Goal: Book appointment/travel/reservation

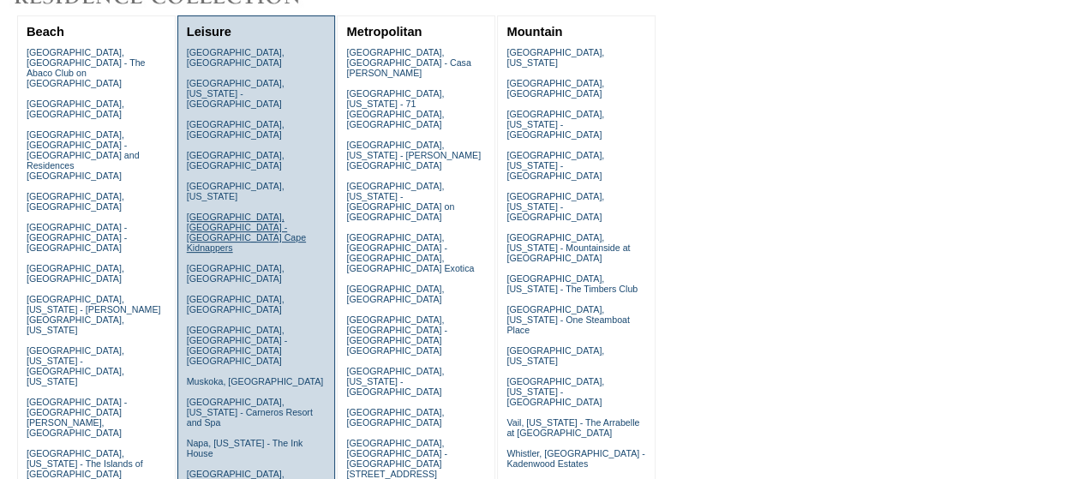
scroll to position [218, 0]
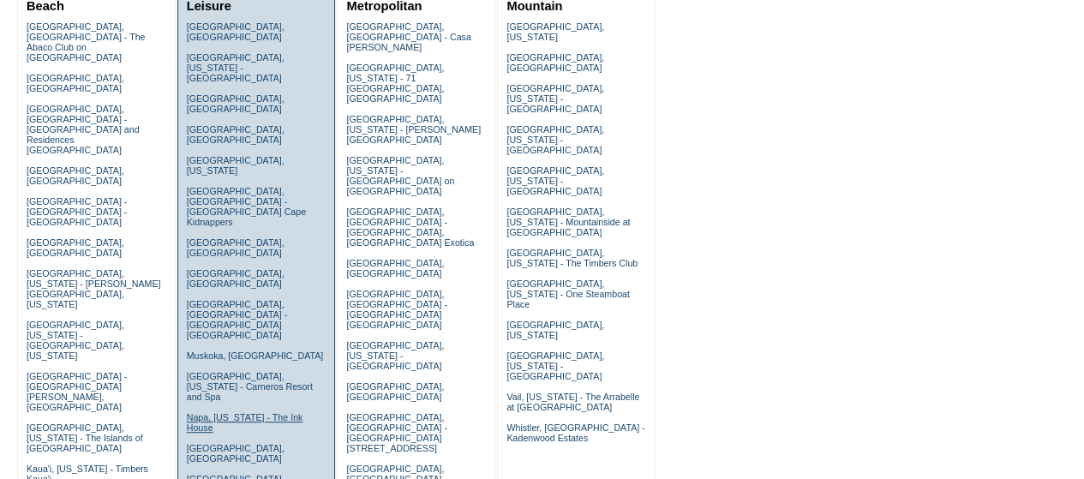
click at [207, 412] on link "Napa, [US_STATE] - The Ink House" at bounding box center [245, 422] width 117 height 21
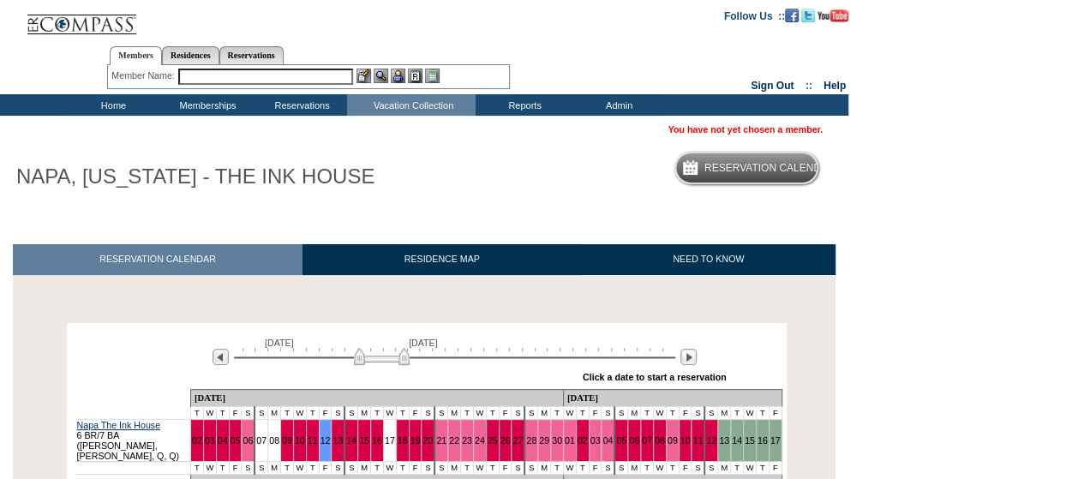
scroll to position [171, 0]
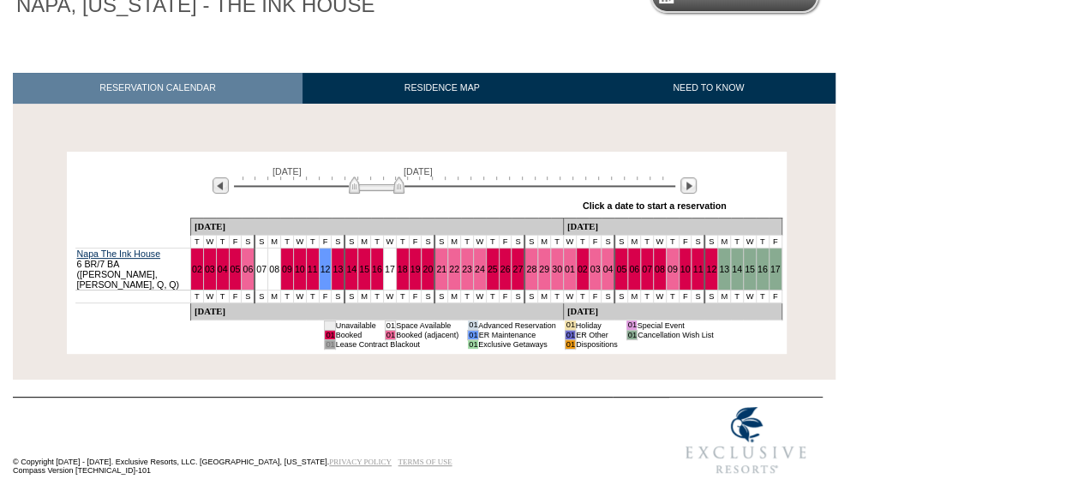
click at [357, 184] on img at bounding box center [377, 185] width 56 height 17
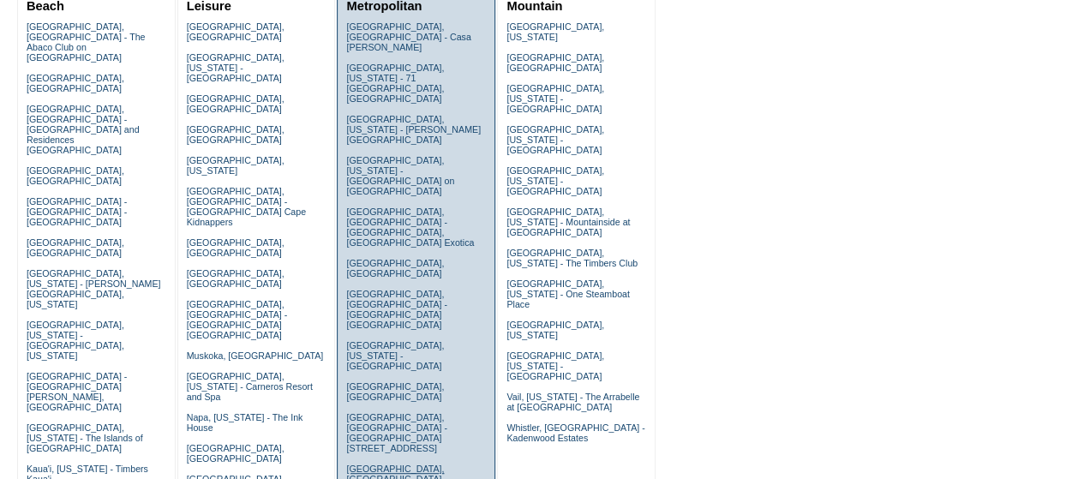
scroll to position [237, 0]
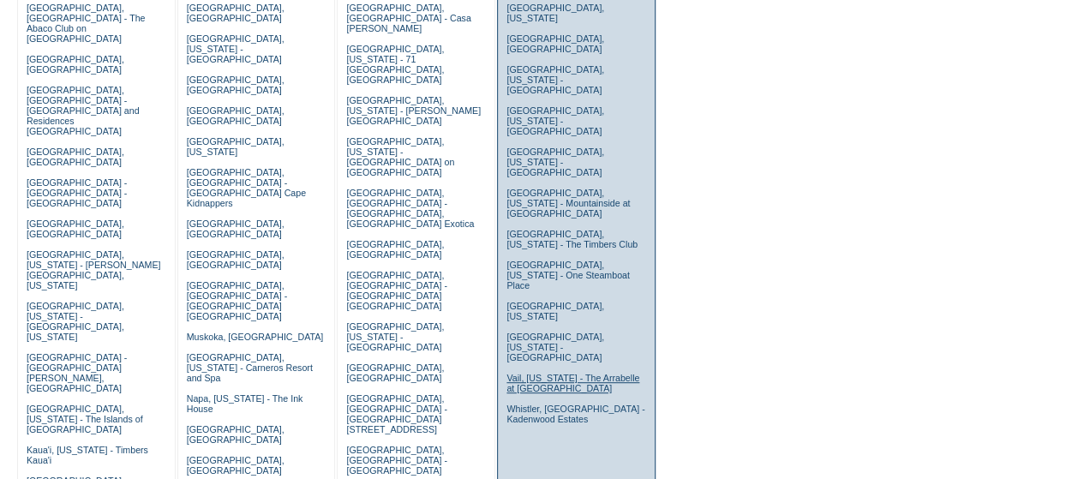
click at [535, 373] on link "Vail, [US_STATE] - The Arrabelle at [GEOGRAPHIC_DATA]" at bounding box center [573, 383] width 133 height 21
